Goal: Communication & Community: Share content

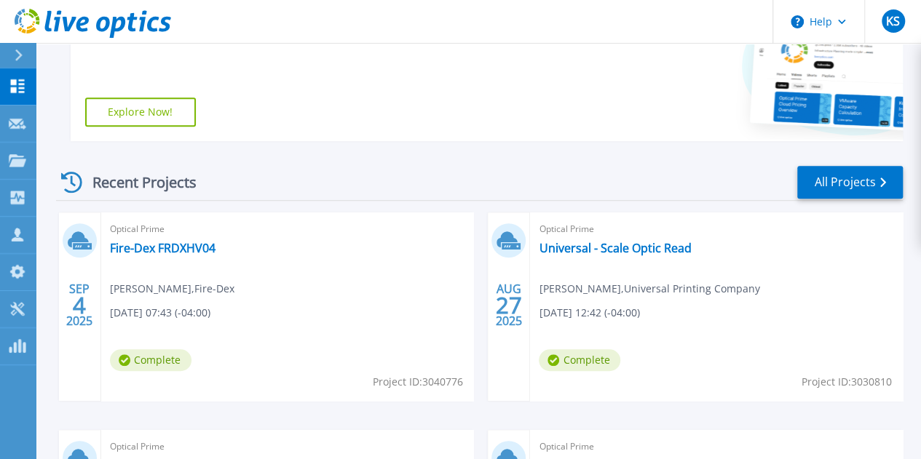
scroll to position [364, 0]
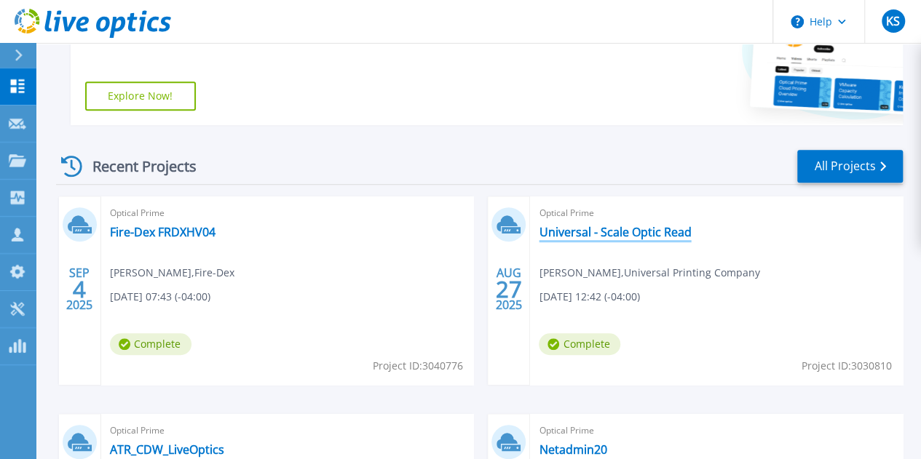
click at [539, 233] on link "Universal - Scale Optic Read" at bounding box center [615, 232] width 152 height 15
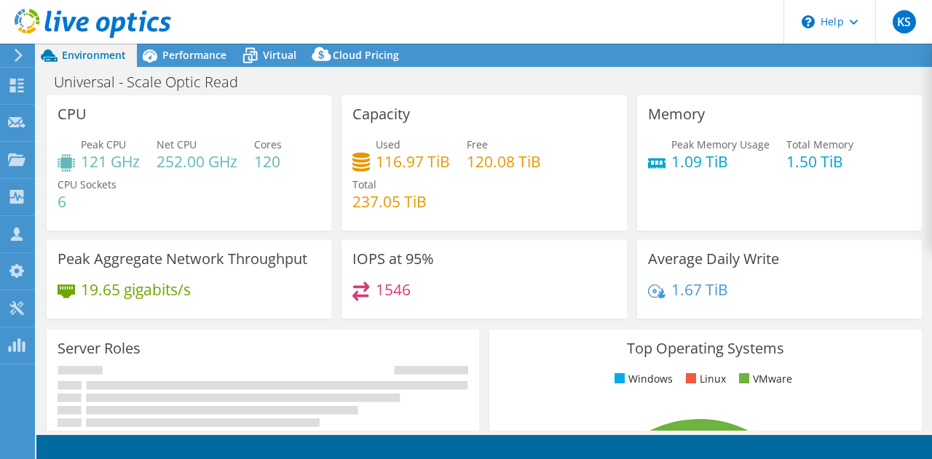
select select "USD"
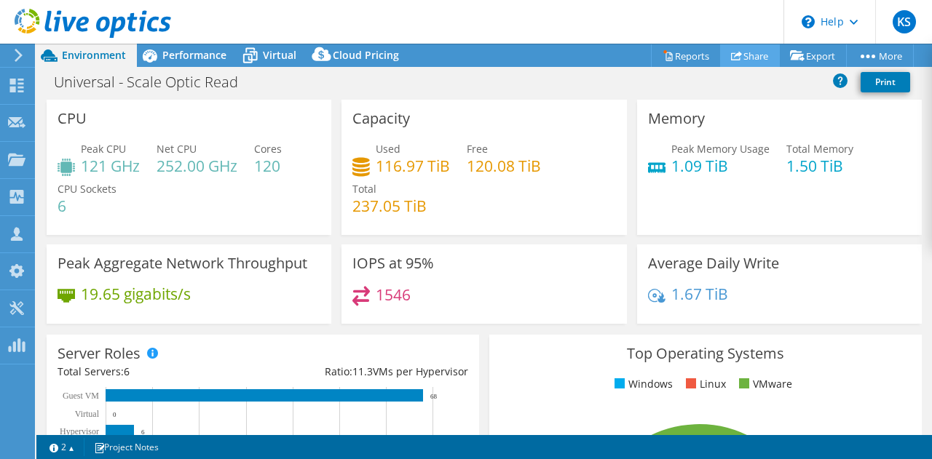
click at [738, 52] on link "Share" at bounding box center [750, 55] width 60 height 23
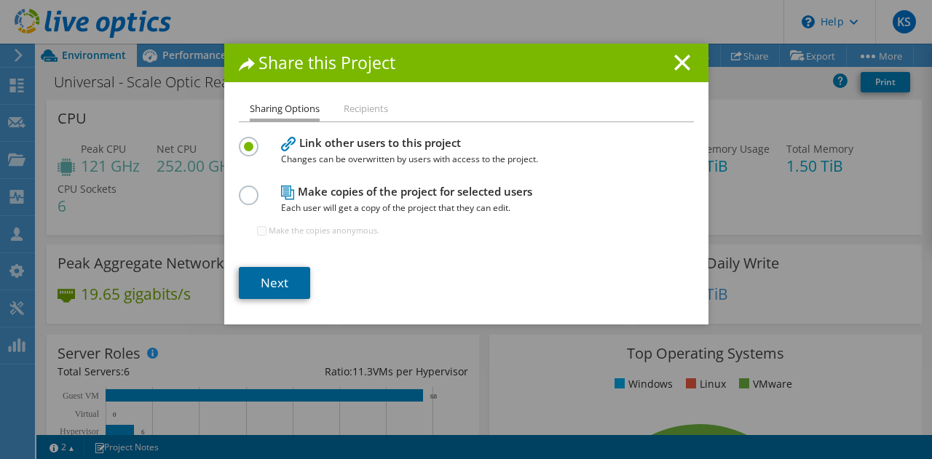
click at [253, 279] on link "Next" at bounding box center [274, 283] width 71 height 32
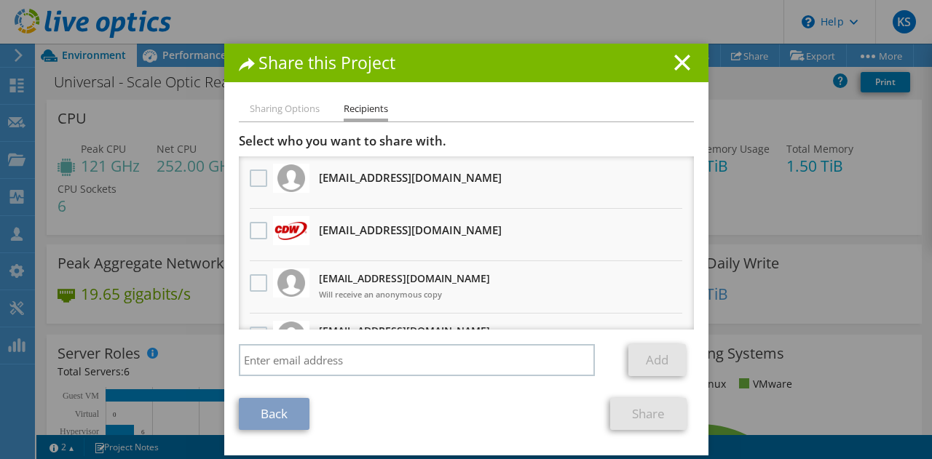
click at [250, 175] on label at bounding box center [260, 178] width 21 height 17
click at [0, 0] on input "checkbox" at bounding box center [0, 0] width 0 height 0
click at [643, 410] on link "Share" at bounding box center [648, 414] width 76 height 32
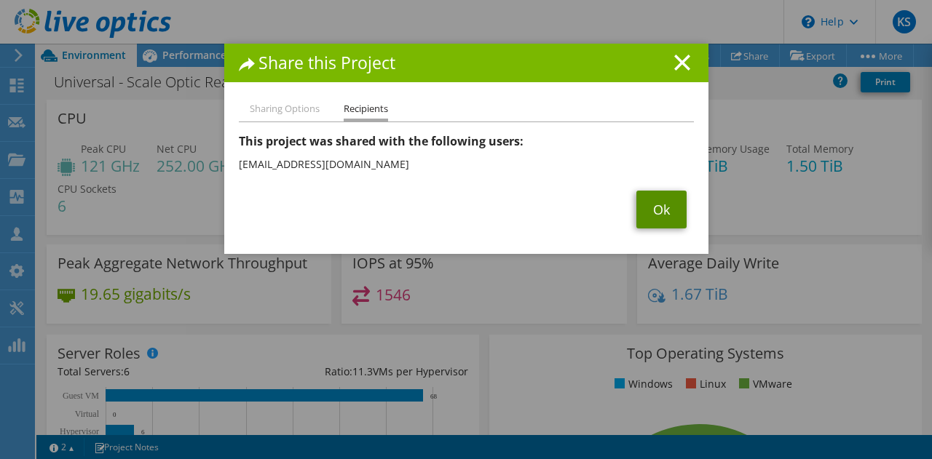
click at [657, 209] on link "Ok" at bounding box center [661, 210] width 50 height 38
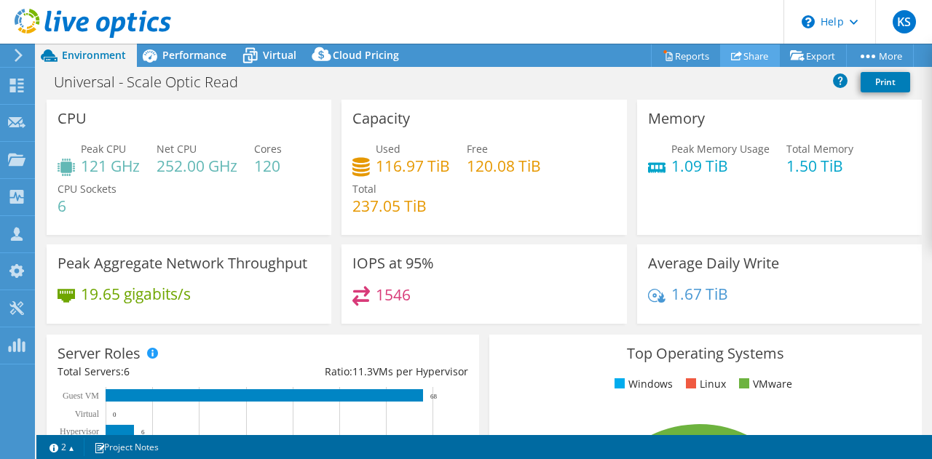
click at [749, 50] on link "Share" at bounding box center [750, 55] width 60 height 23
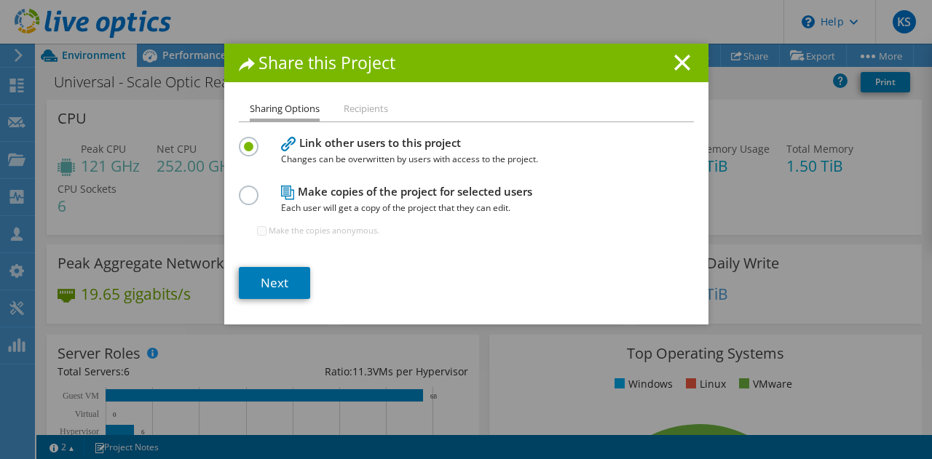
click at [364, 108] on li "Recipients" at bounding box center [366, 109] width 44 height 18
click at [269, 279] on link "Next" at bounding box center [274, 283] width 71 height 32
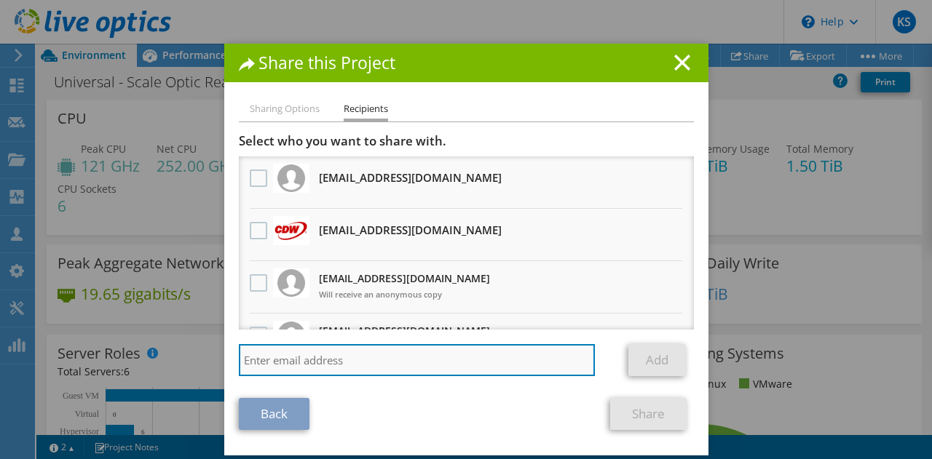
click at [354, 353] on input "search" at bounding box center [417, 360] width 357 height 32
type input "s"
paste input "[EMAIL_ADDRESS][DOMAIN_NAME]"
type input "[EMAIL_ADDRESS][DOMAIN_NAME]"
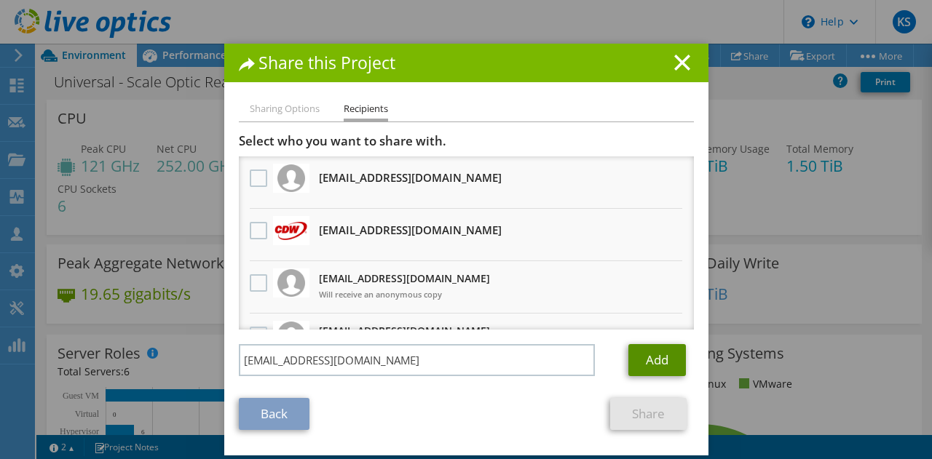
click at [648, 361] on link "Add" at bounding box center [656, 360] width 57 height 32
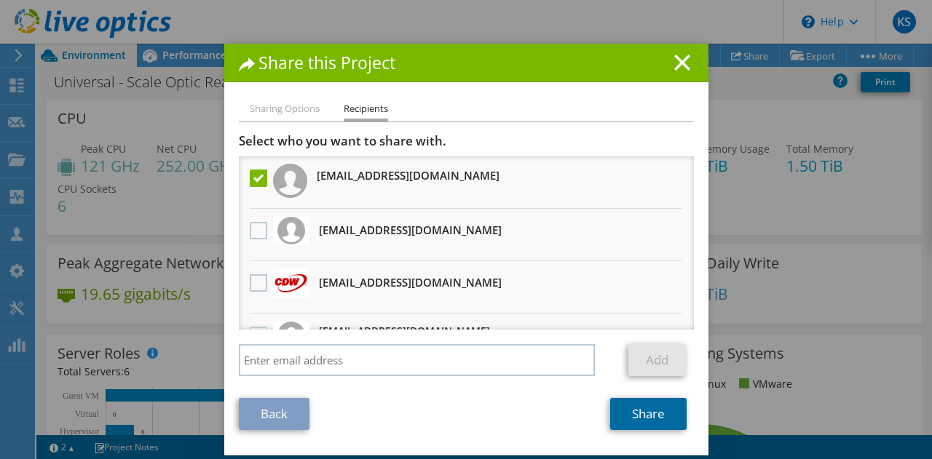
click at [646, 412] on link "Share" at bounding box center [648, 414] width 76 height 32
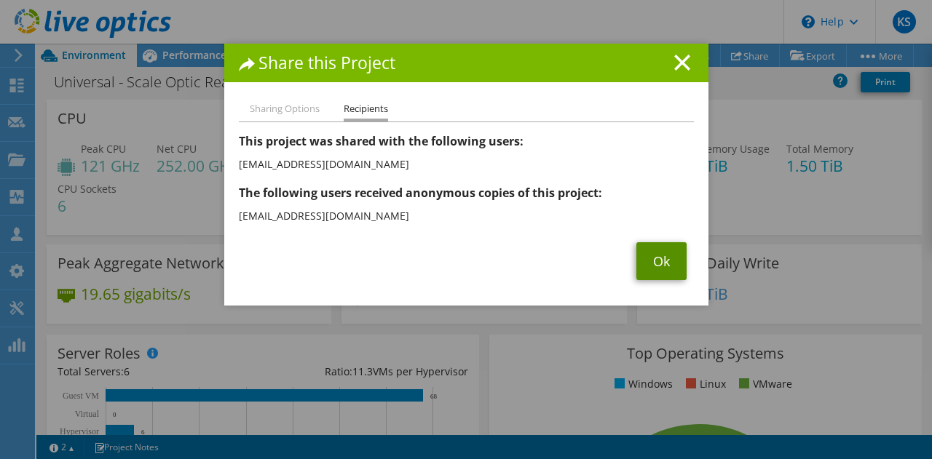
click at [649, 255] on link "Ok" at bounding box center [661, 261] width 50 height 38
